Goal: Task Accomplishment & Management: Manage account settings

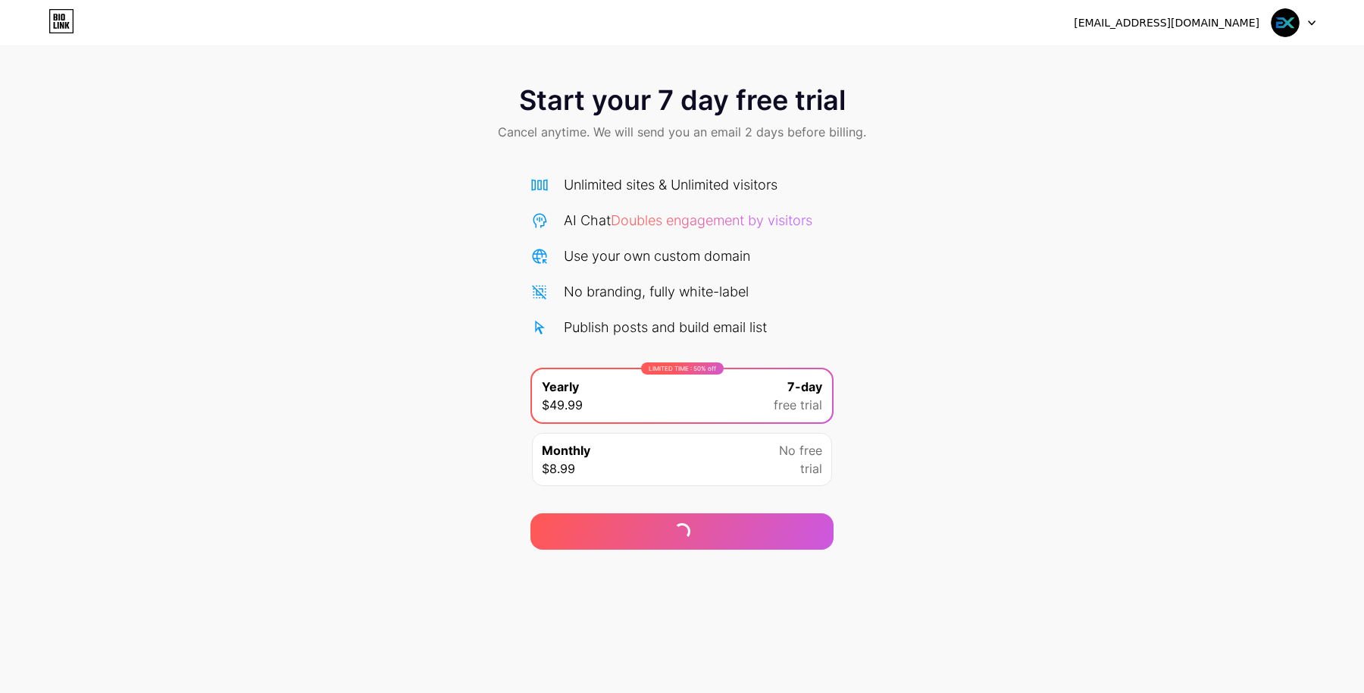
click at [1298, 26] on img at bounding box center [1285, 22] width 29 height 29
click at [1190, 29] on div "ex@infoexpan.com" at bounding box center [1167, 23] width 186 height 16
click at [1192, 21] on div "ex@infoexpan.com" at bounding box center [1167, 23] width 186 height 16
click at [56, 35] on link at bounding box center [61, 22] width 26 height 27
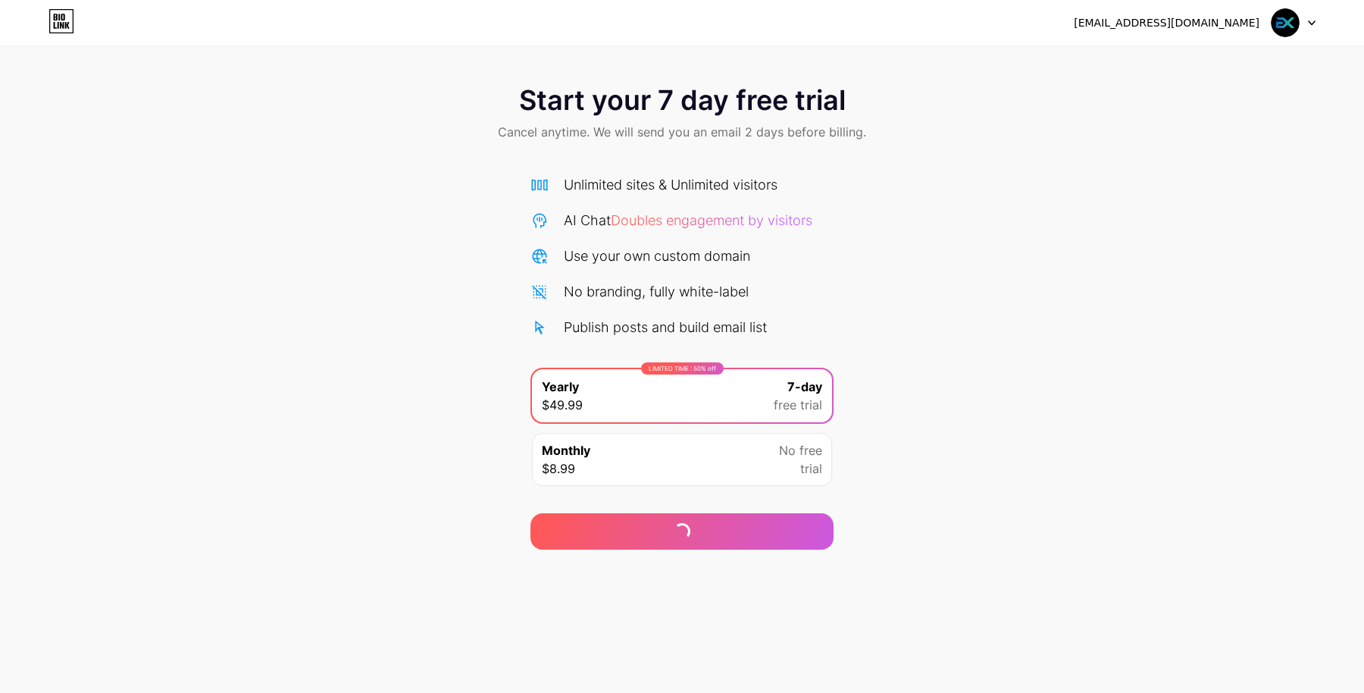
click at [1308, 20] on icon at bounding box center [1312, 22] width 8 height 5
click at [1273, 21] on img at bounding box center [1285, 22] width 29 height 29
click at [1169, 27] on div "ex@infoexpan.com" at bounding box center [1167, 23] width 186 height 16
click at [1183, 32] on div "ex@infoexpan.com" at bounding box center [1195, 22] width 242 height 27
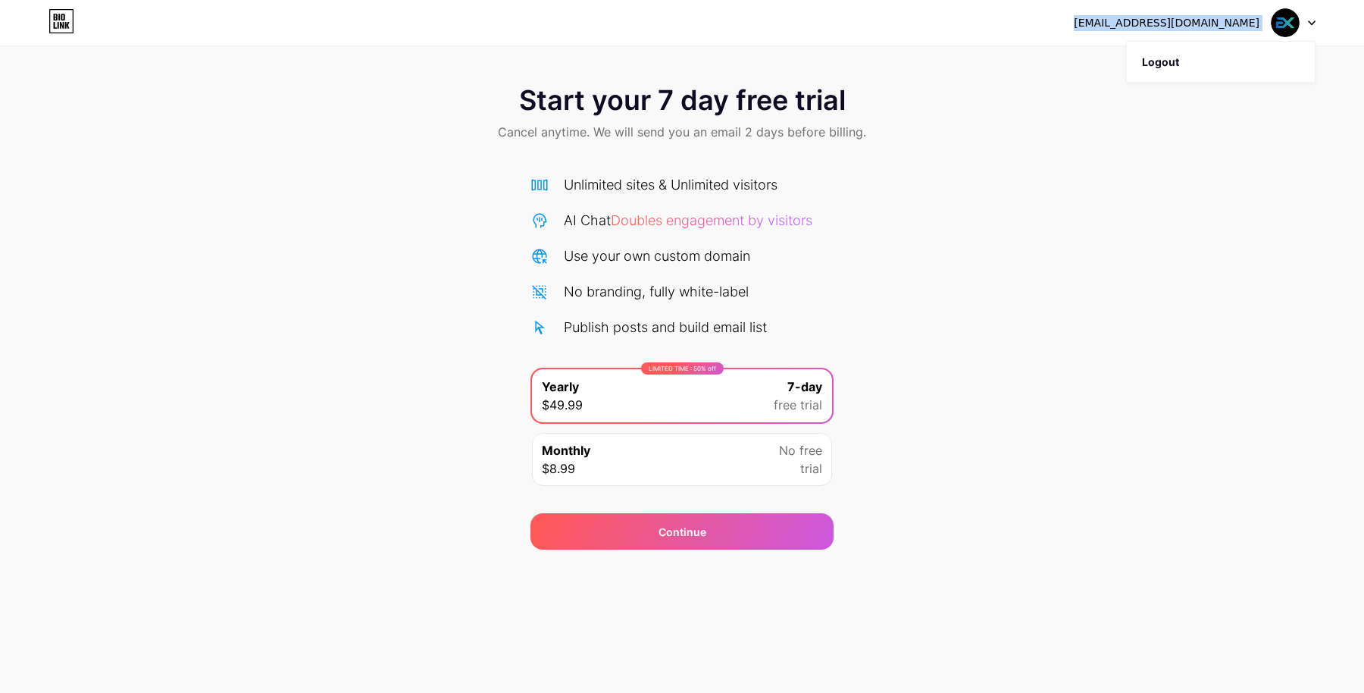
click at [1183, 32] on div "ex@infoexpan.com" at bounding box center [1195, 22] width 242 height 27
click at [55, 27] on icon at bounding box center [61, 21] width 26 height 24
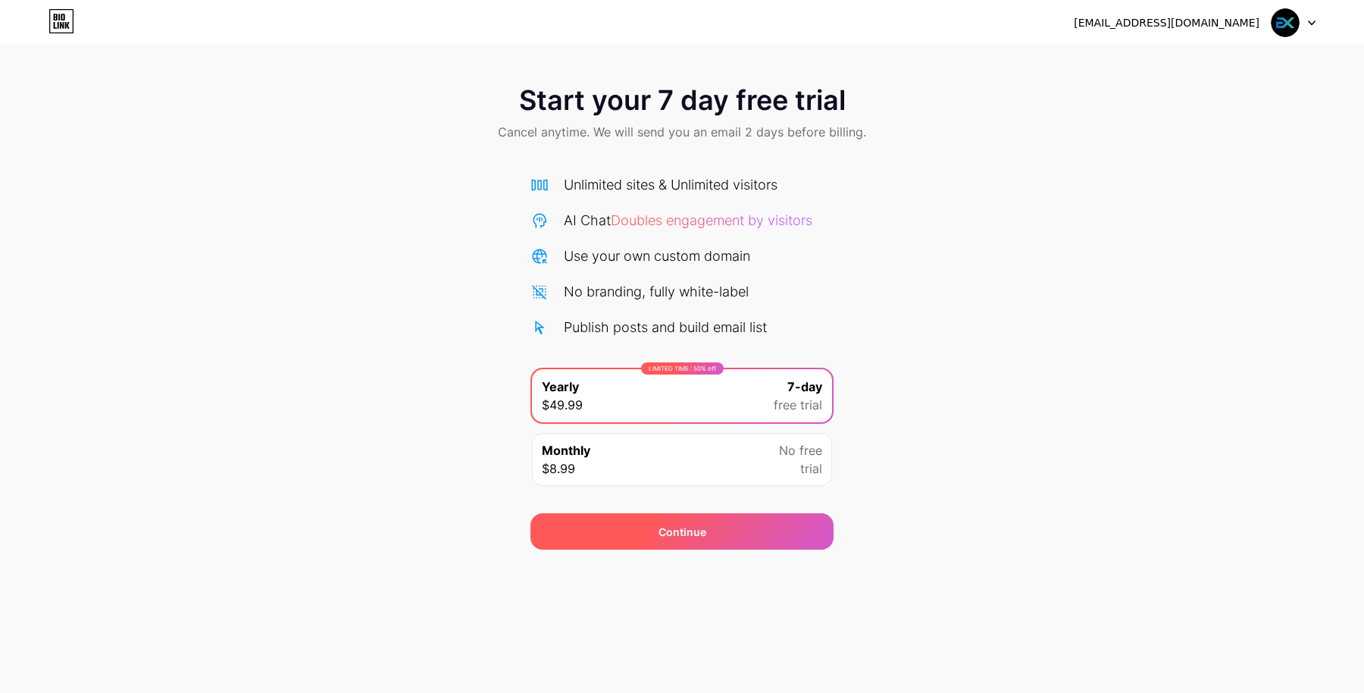
click at [766, 530] on div "Continue" at bounding box center [681, 531] width 303 height 36
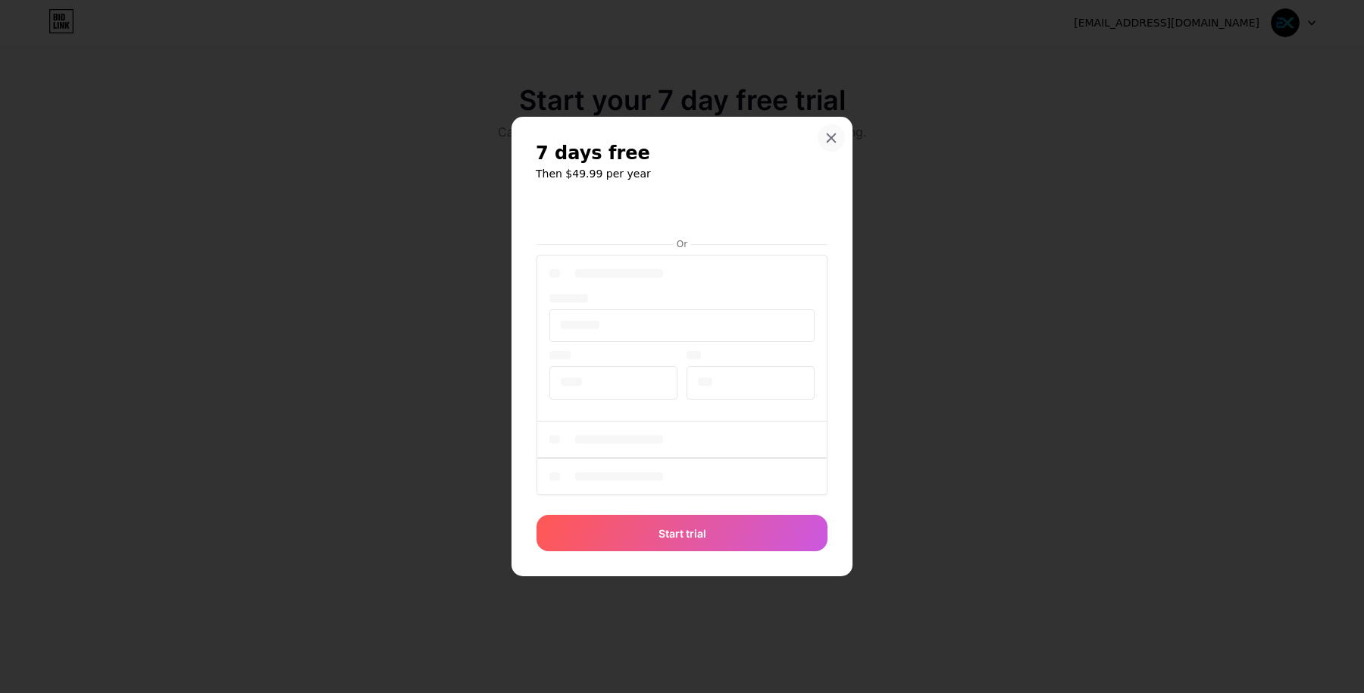
click at [830, 142] on icon at bounding box center [831, 138] width 12 height 12
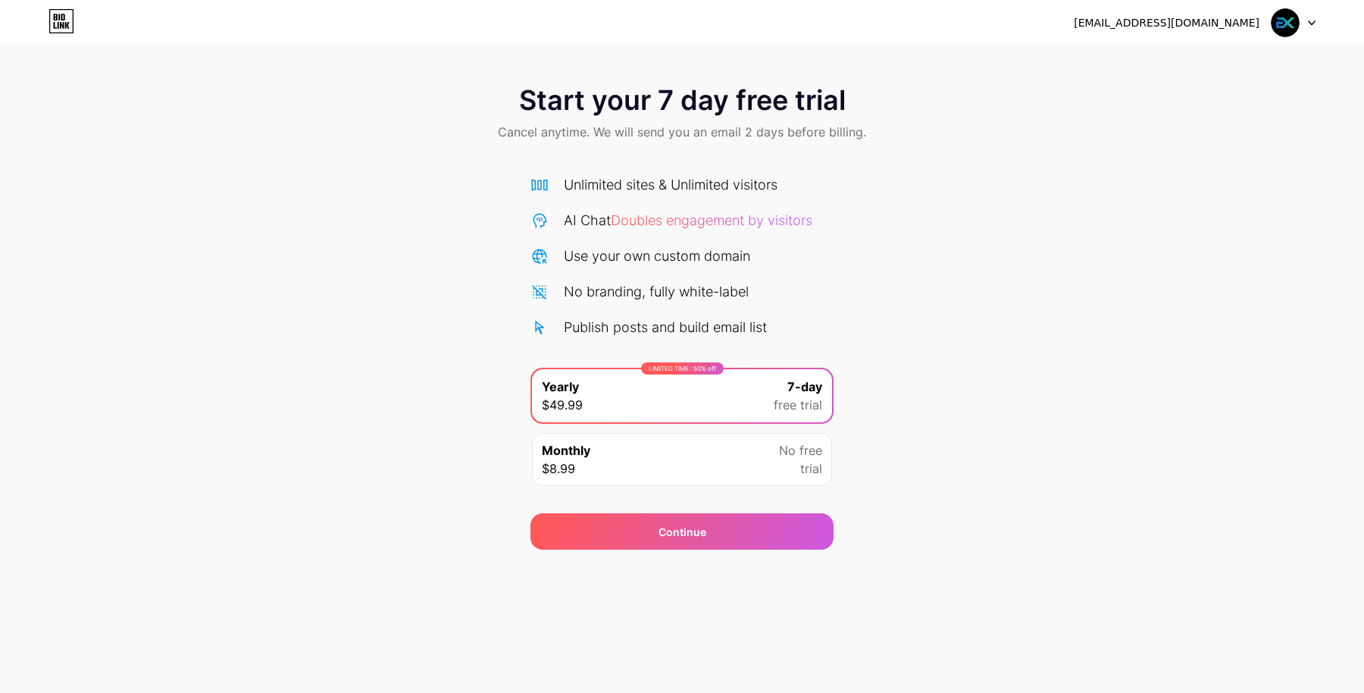
click at [1280, 21] on img at bounding box center [1285, 22] width 29 height 29
click at [743, 536] on div "Continue" at bounding box center [681, 531] width 303 height 36
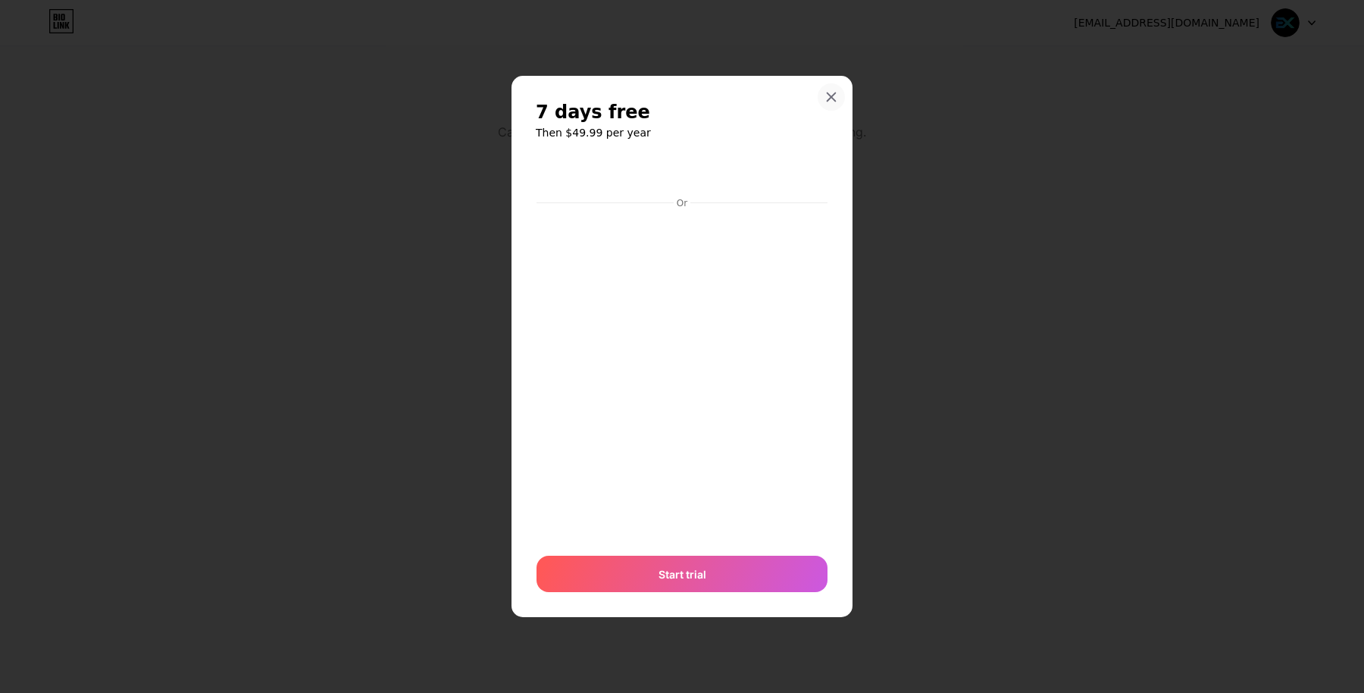
click at [830, 98] on icon at bounding box center [831, 97] width 12 height 12
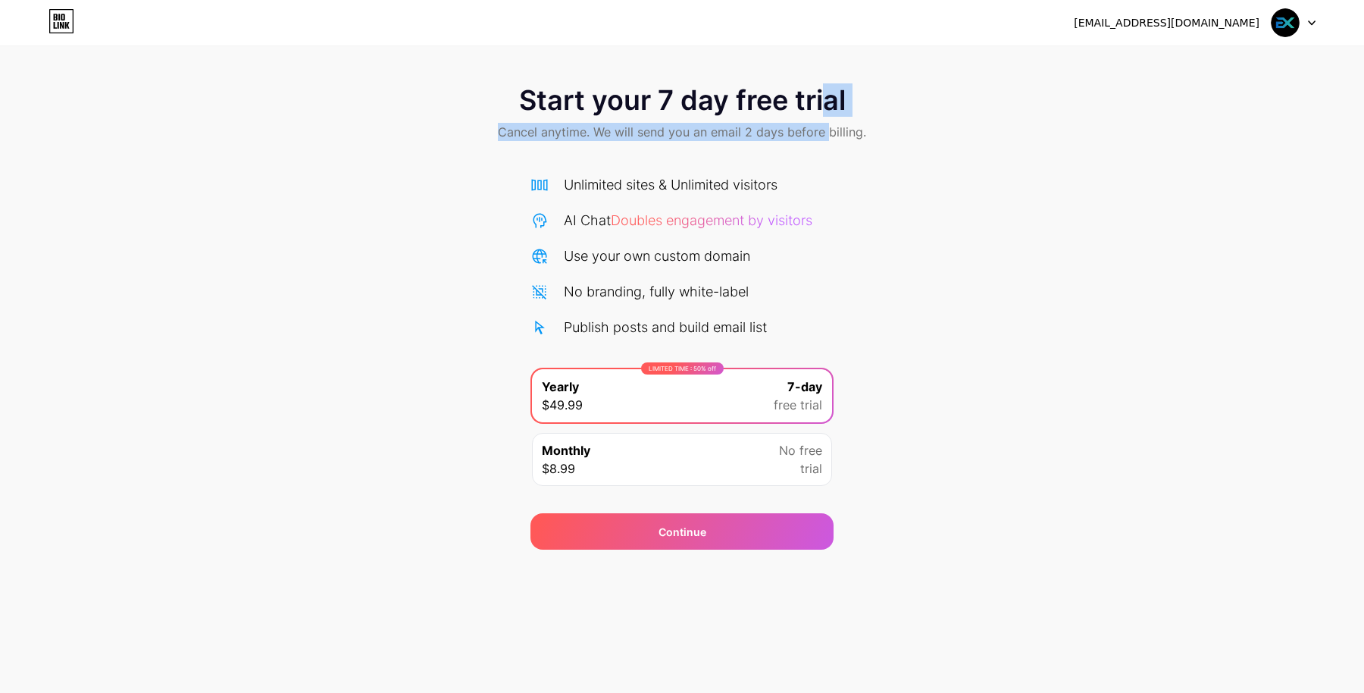
drag, startPoint x: 827, startPoint y: 117, endPoint x: 827, endPoint y: 126, distance: 8.3
click at [827, 125] on div "Start your 7 day free trial Cancel anytime. We will send you an email 2 days be…" at bounding box center [682, 114] width 1364 height 89
click at [827, 126] on span "Cancel anytime. We will send you an email 2 days before billing." at bounding box center [682, 132] width 368 height 18
click at [50, 19] on icon at bounding box center [61, 21] width 23 height 23
click at [50, 19] on html "ex@infoexpan.com Logout Link Copied Start your 7 day free trial Cancel anytime.…" at bounding box center [682, 346] width 1364 height 693
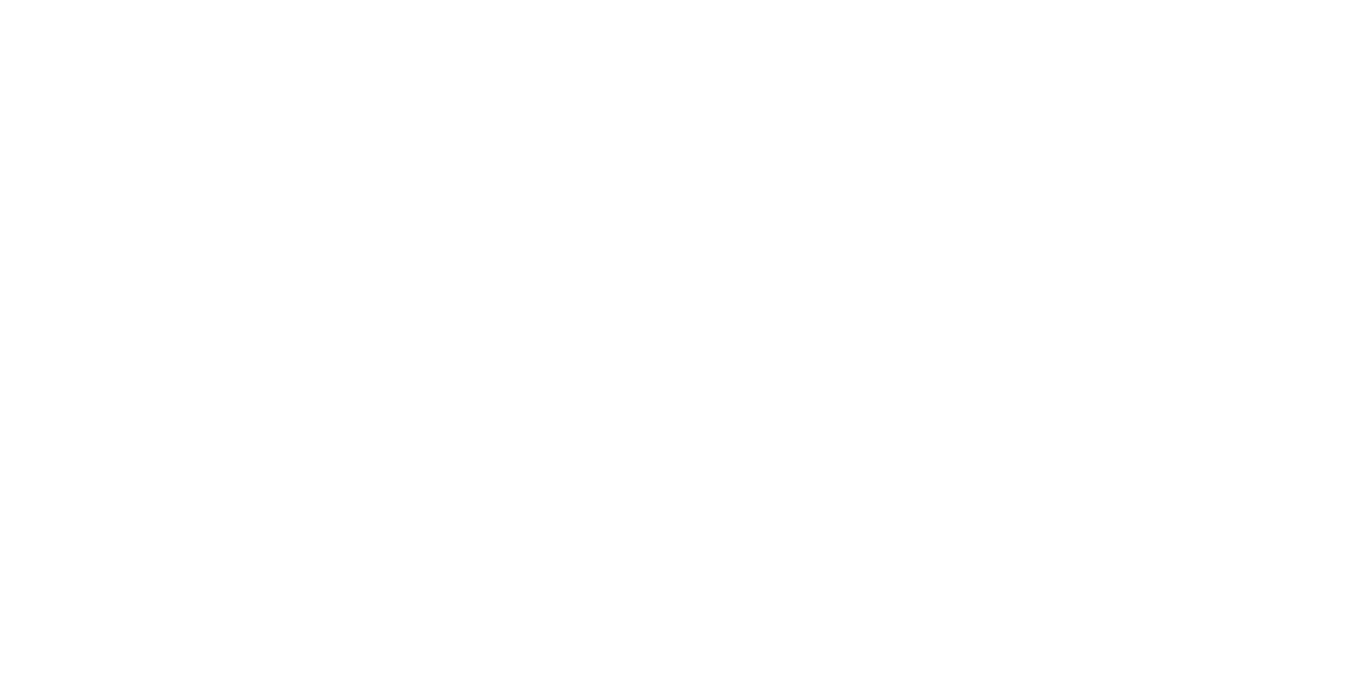
click at [50, 0] on html at bounding box center [682, 0] width 1364 height 0
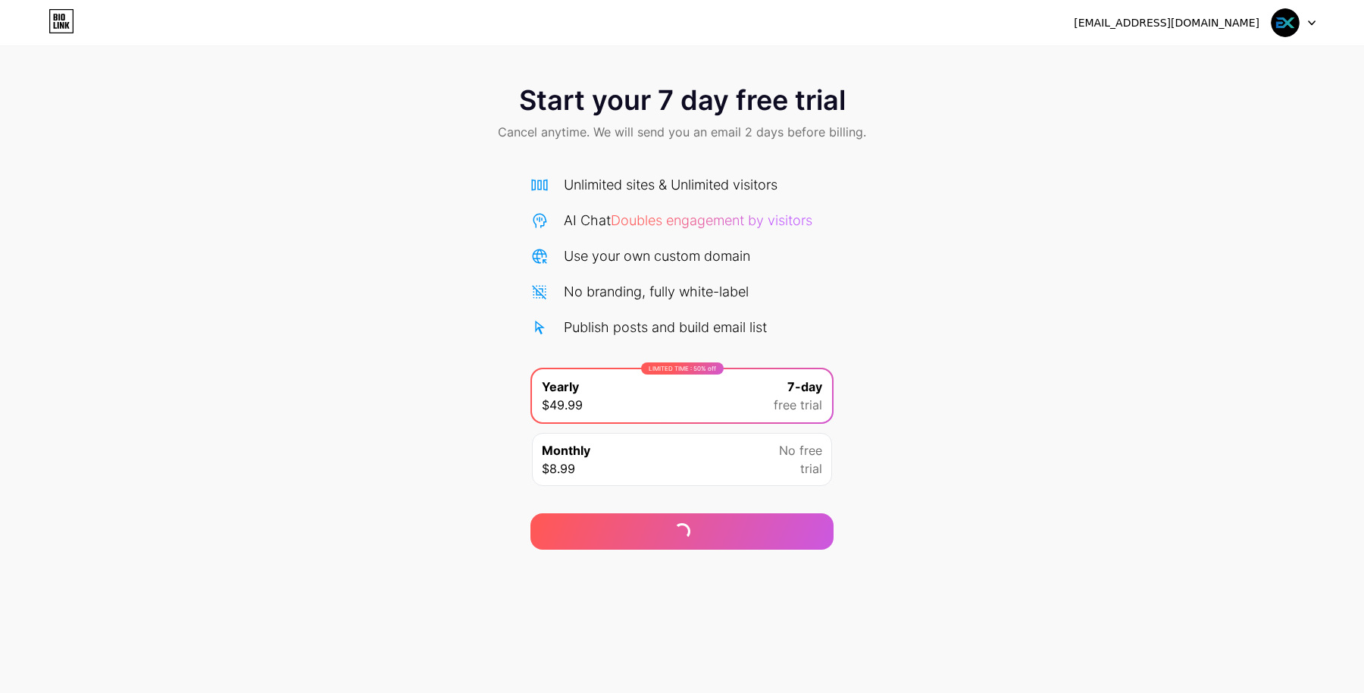
click at [1318, 23] on div "ex@infoexpan.com Logout" at bounding box center [682, 22] width 1364 height 27
click at [1311, 23] on icon at bounding box center [1311, 23] width 6 height 4
click at [1263, 70] on li "Logout" at bounding box center [1221, 62] width 188 height 41
click at [1152, 43] on li "Logout" at bounding box center [1221, 62] width 188 height 41
click at [1163, 63] on li "Logout" at bounding box center [1221, 62] width 188 height 41
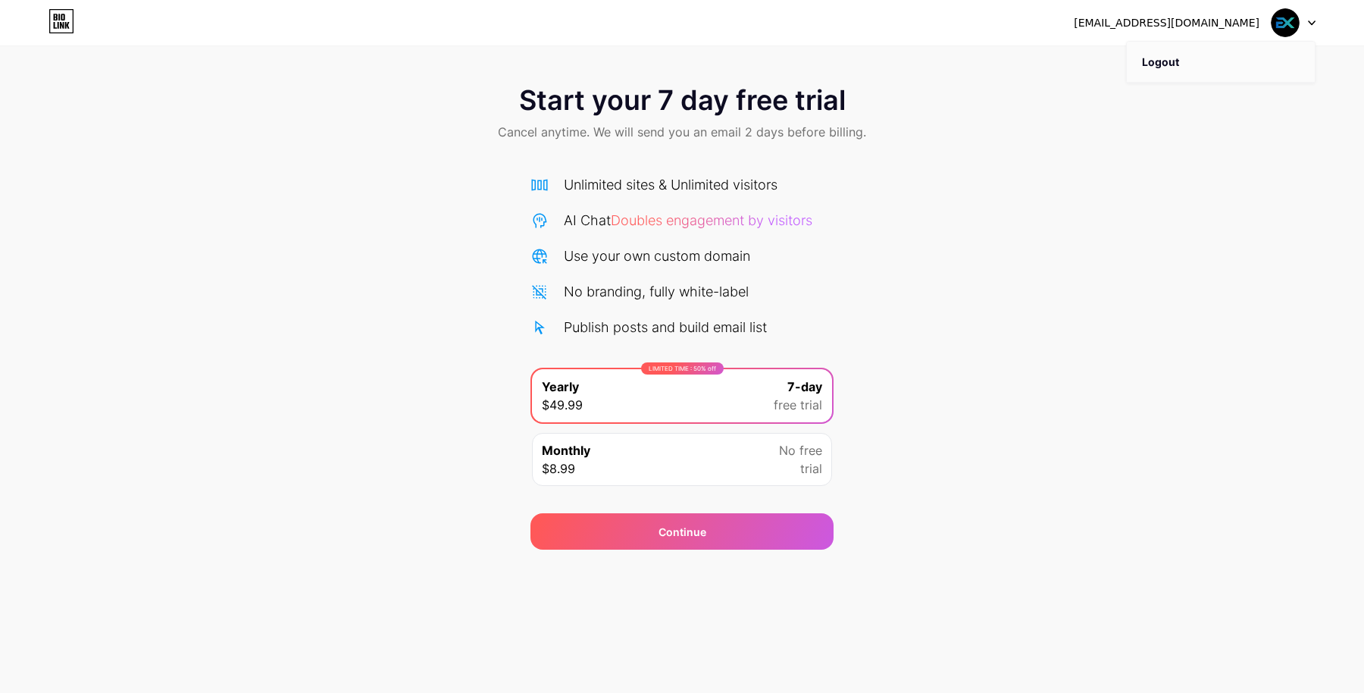
click at [1163, 63] on li "Logout" at bounding box center [1221, 62] width 188 height 41
click at [1163, 63] on div "ex@infoexpan.com Logout Link Copied Start your 7 day free trial Cancel anytime.…" at bounding box center [682, 346] width 1364 height 693
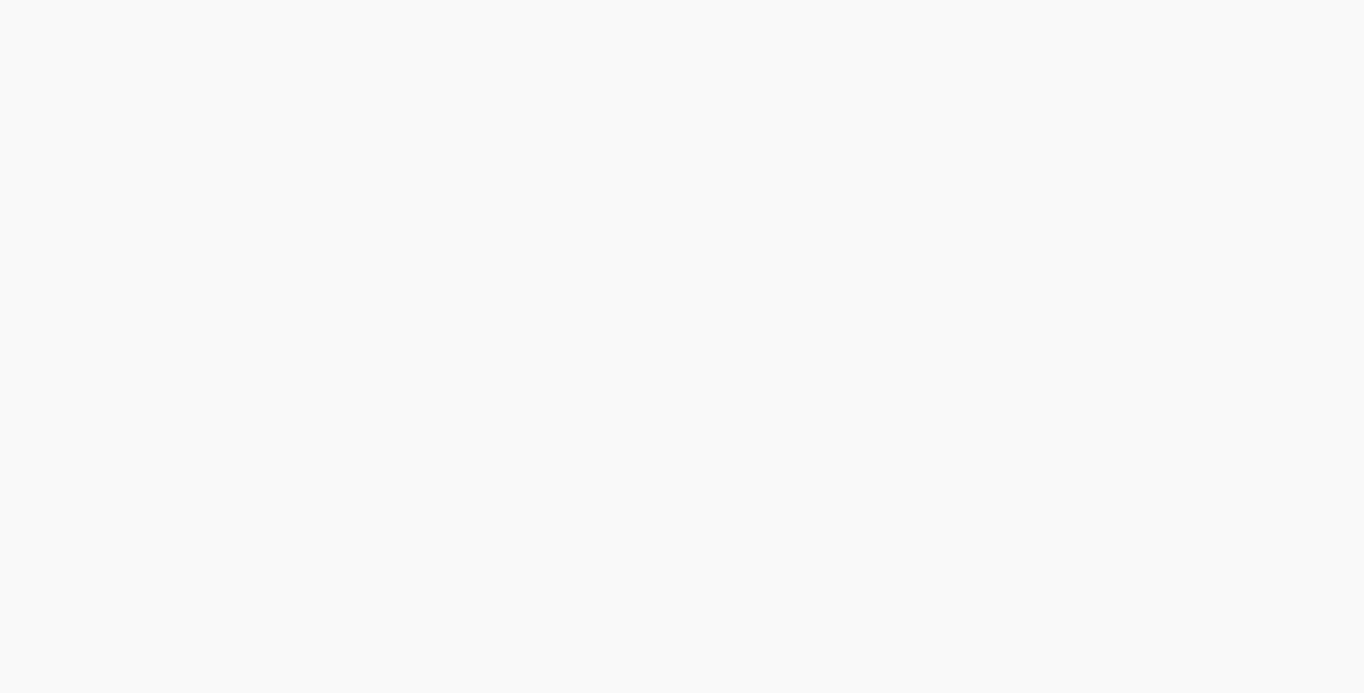
click at [1163, 63] on div "Start your 7 day free trial Cancel anytime. We will send you an email 2 days be…" at bounding box center [682, 346] width 1364 height 693
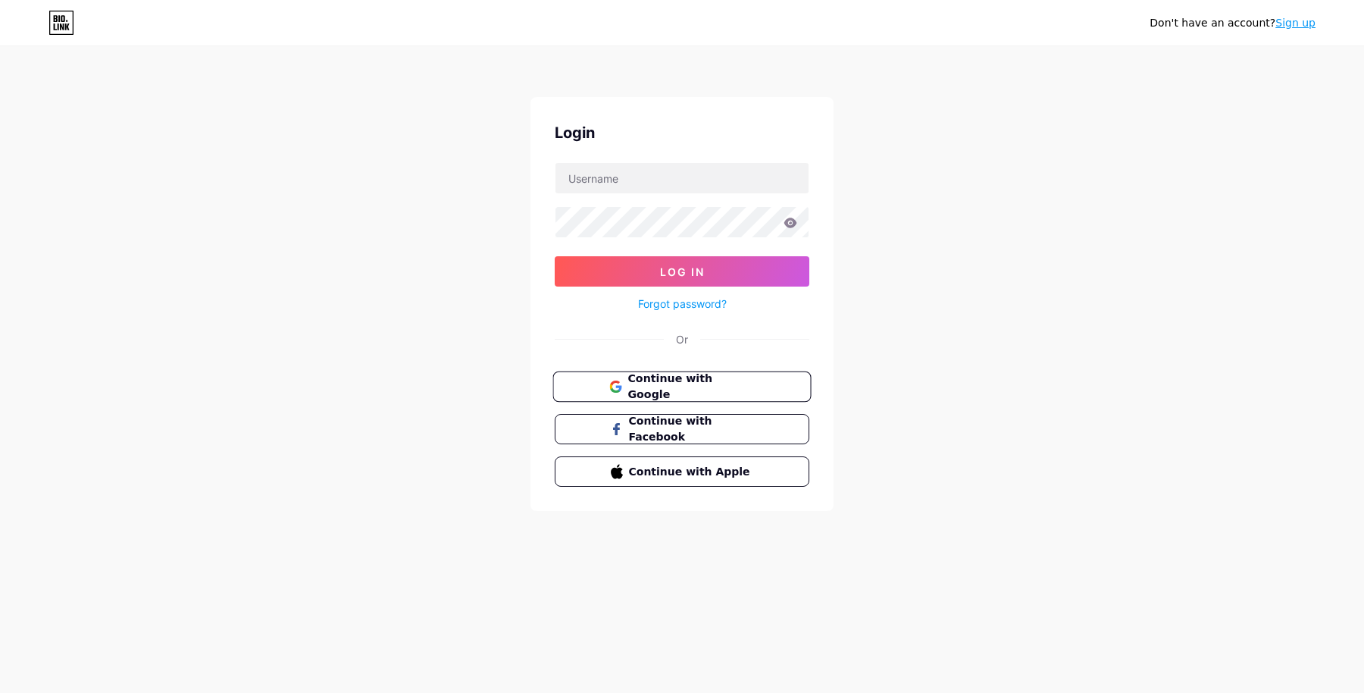
click at [711, 386] on span "Continue with Google" at bounding box center [690, 387] width 127 height 33
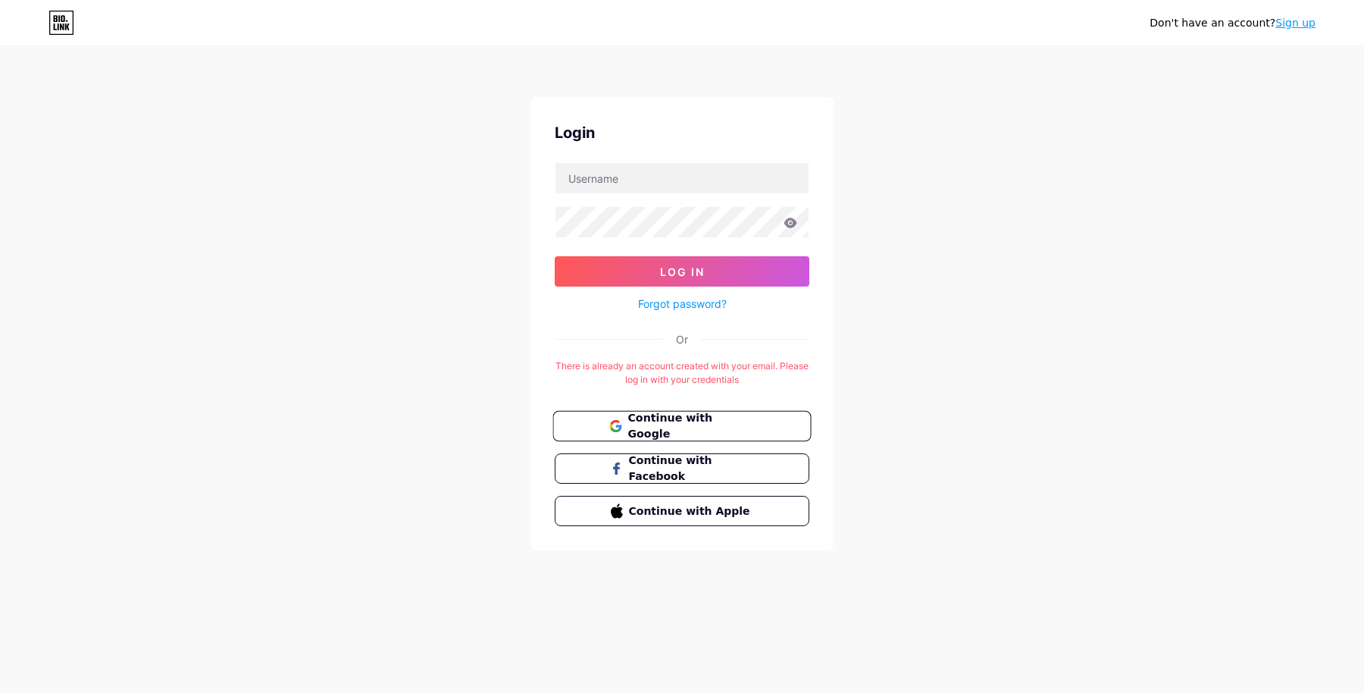
click at [743, 422] on span "Continue with Google" at bounding box center [690, 426] width 127 height 33
click at [675, 184] on input "text" at bounding box center [681, 178] width 253 height 30
type input "[EMAIL_ADDRESS][DOMAIN_NAME]"
click at [714, 274] on button "Log In" at bounding box center [682, 271] width 255 height 30
drag, startPoint x: 789, startPoint y: 217, endPoint x: 790, endPoint y: 224, distance: 7.7
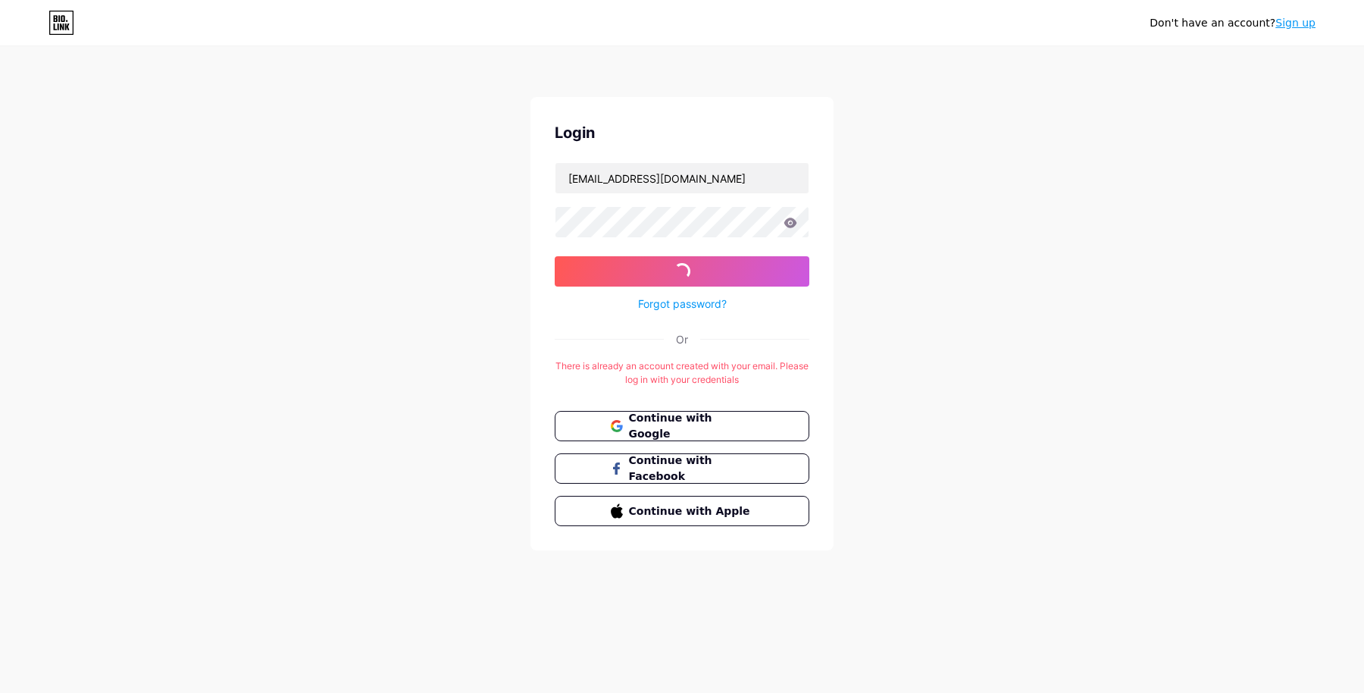
click at [790, 218] on icon at bounding box center [790, 222] width 13 height 10
